Goal: Find contact information: Obtain details needed to contact an individual or organization

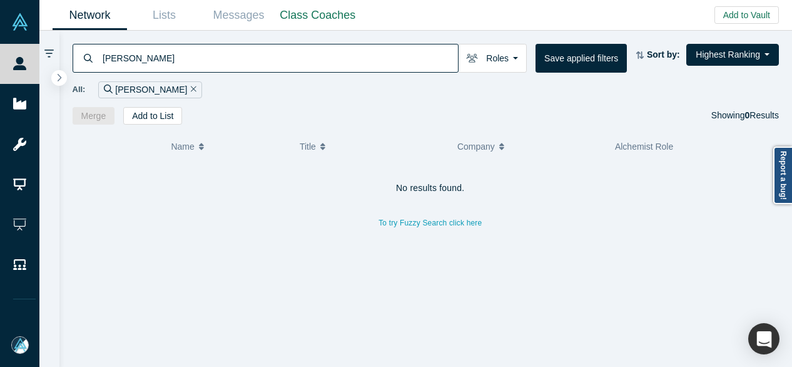
drag, startPoint x: 183, startPoint y: 59, endPoint x: 99, endPoint y: 63, distance: 83.9
click at [99, 63] on div "[PERSON_NAME]" at bounding box center [266, 58] width 386 height 29
drag, startPoint x: 173, startPoint y: 66, endPoint x: 107, endPoint y: 84, distance: 68.1
click at [97, 77] on div "[PERSON_NAME] Roles Founders Faculty Mentors Alumni Mentor Angels VCs Corporate…" at bounding box center [425, 78] width 733 height 94
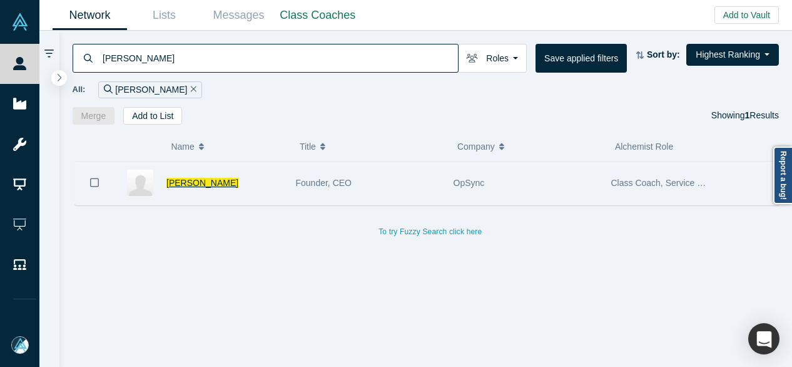
type input "[PERSON_NAME]"
click at [201, 184] on span "[PERSON_NAME]" at bounding box center [202, 183] width 72 height 10
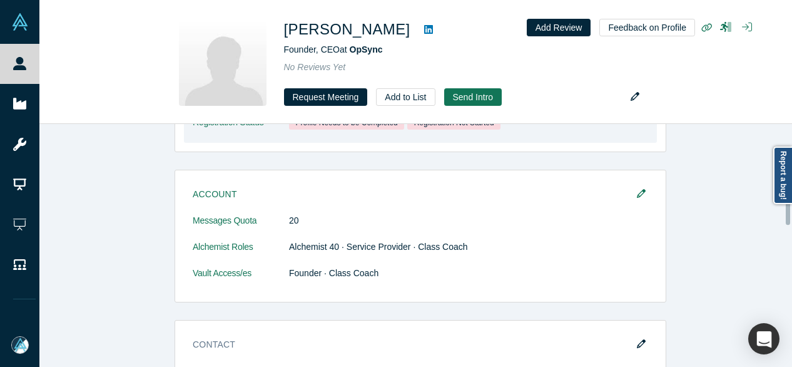
scroll to position [313, 0]
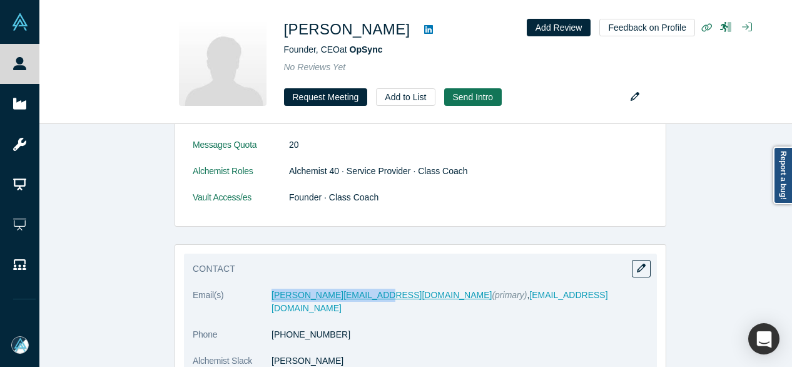
drag, startPoint x: 278, startPoint y: 299, endPoint x: 364, endPoint y: 297, distance: 85.7
click at [364, 297] on dl "Email(s) [PERSON_NAME][EMAIL_ADDRESS][DOMAIN_NAME] (primary) , [EMAIL_ADDRESS][…" at bounding box center [420, 334] width 455 height 92
copy dl "[PERSON_NAME][EMAIL_ADDRESS][DOMAIN_NAME]"
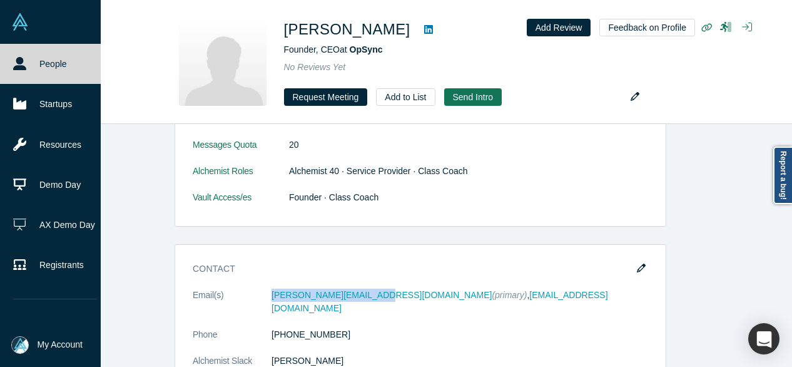
click at [31, 64] on link "People" at bounding box center [55, 64] width 110 height 40
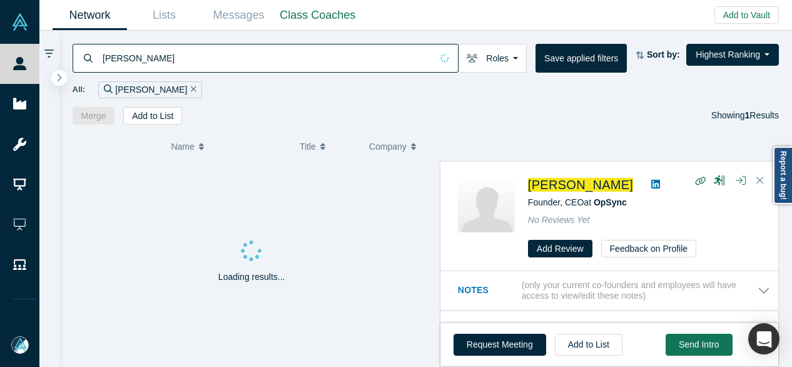
drag, startPoint x: 166, startPoint y: 59, endPoint x: 92, endPoint y: 64, distance: 74.6
click at [90, 65] on div "[PERSON_NAME]" at bounding box center [266, 58] width 386 height 29
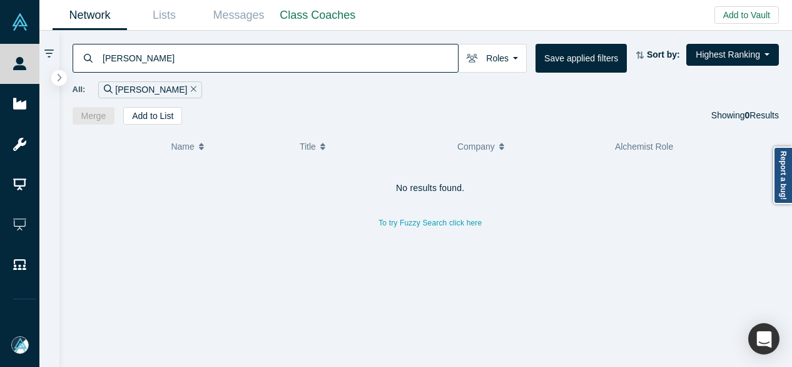
type input "[PERSON_NAME]"
